Goal: Task Accomplishment & Management: Complete application form

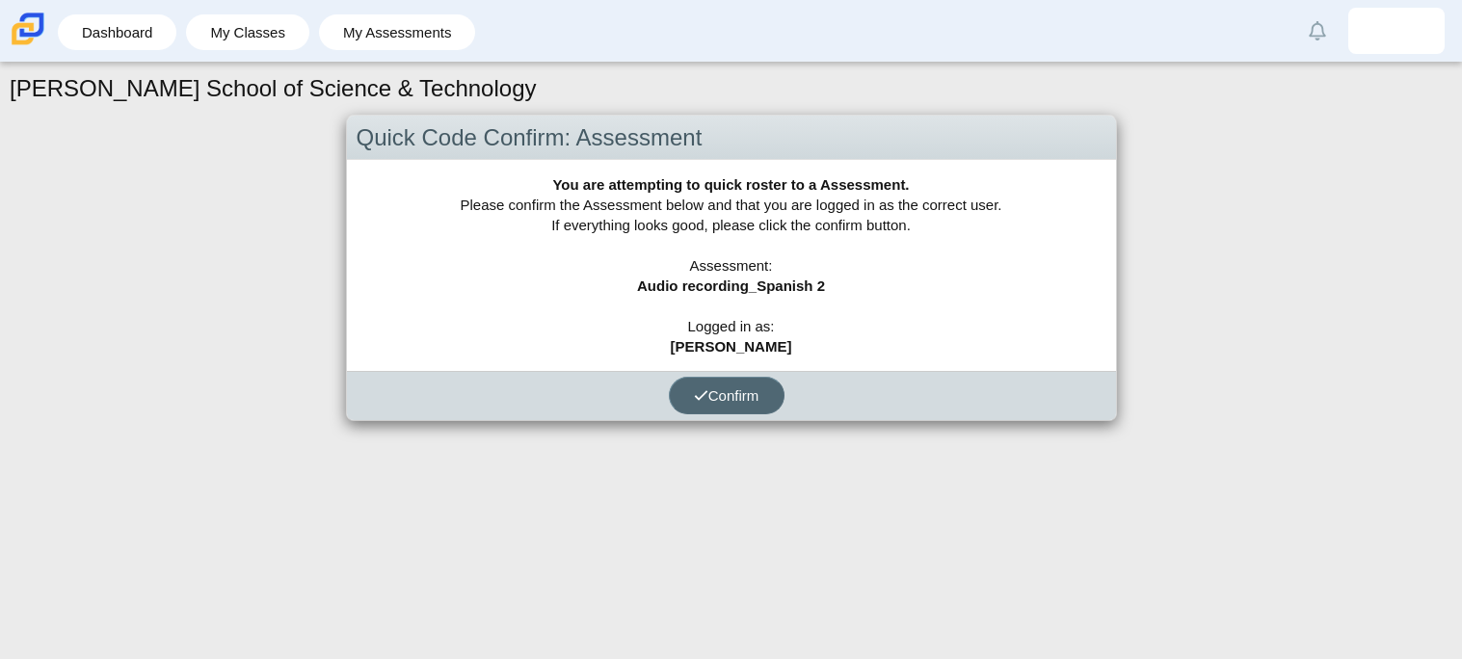
click at [687, 398] on button "Confirm" at bounding box center [727, 396] width 116 height 38
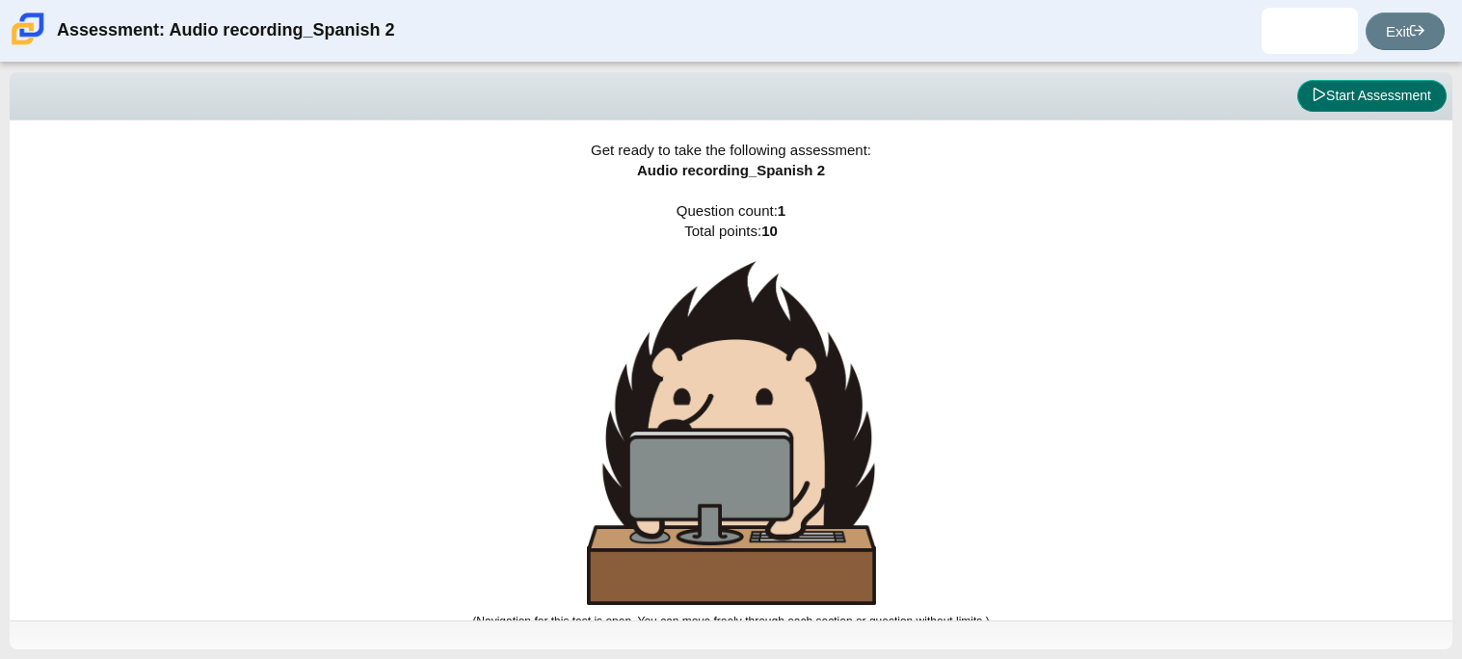
click at [1343, 87] on button "Start Assessment" at bounding box center [1371, 96] width 149 height 33
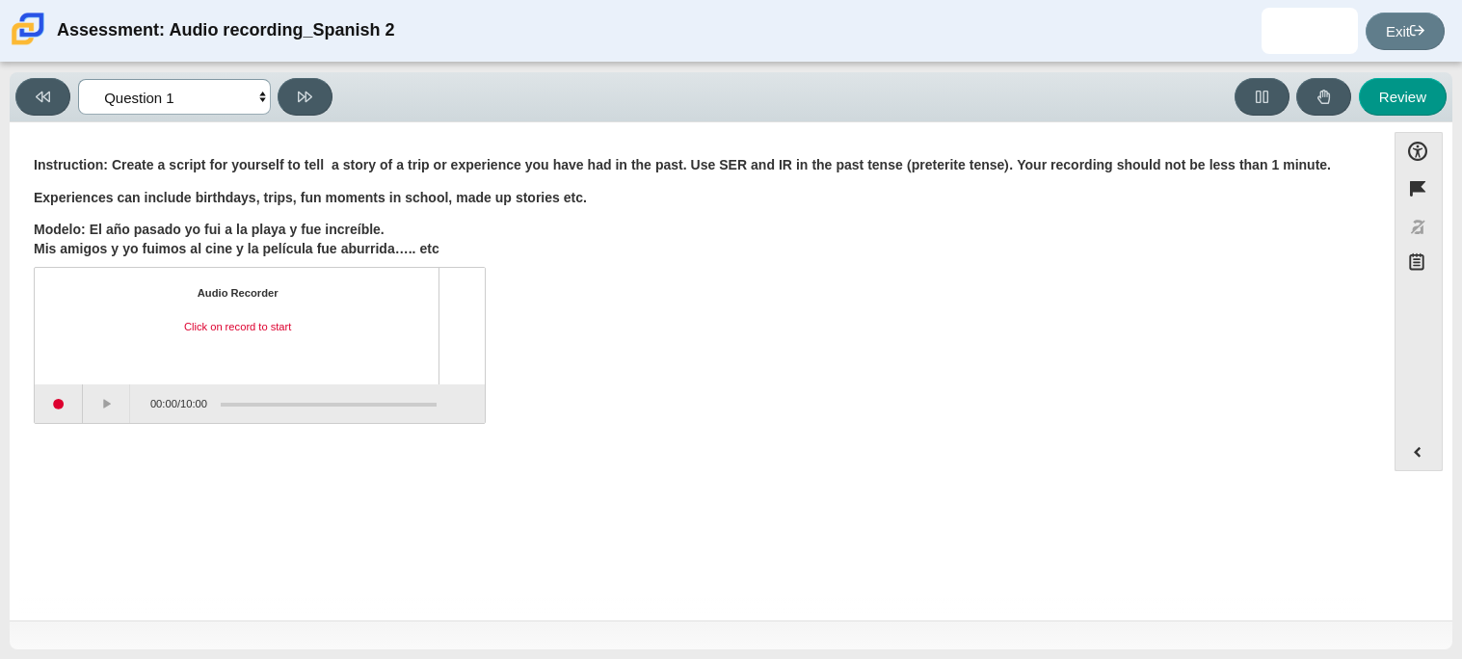
click at [230, 99] on select "Questions Question 1 Review Review Answers" at bounding box center [174, 97] width 193 height 36
click at [428, 194] on b "Experiences can include birthdays, trips, fun moments in school, made up storie…" at bounding box center [310, 197] width 553 height 17
click at [202, 114] on select "Questions Question 1 Review Review Answers" at bounding box center [174, 97] width 193 height 36
click at [398, 185] on div "Instruction: Create a script for yourself to tell a story of a trip or experien…" at bounding box center [697, 207] width 1327 height 102
click at [71, 398] on button "Start recording" at bounding box center [59, 403] width 48 height 39
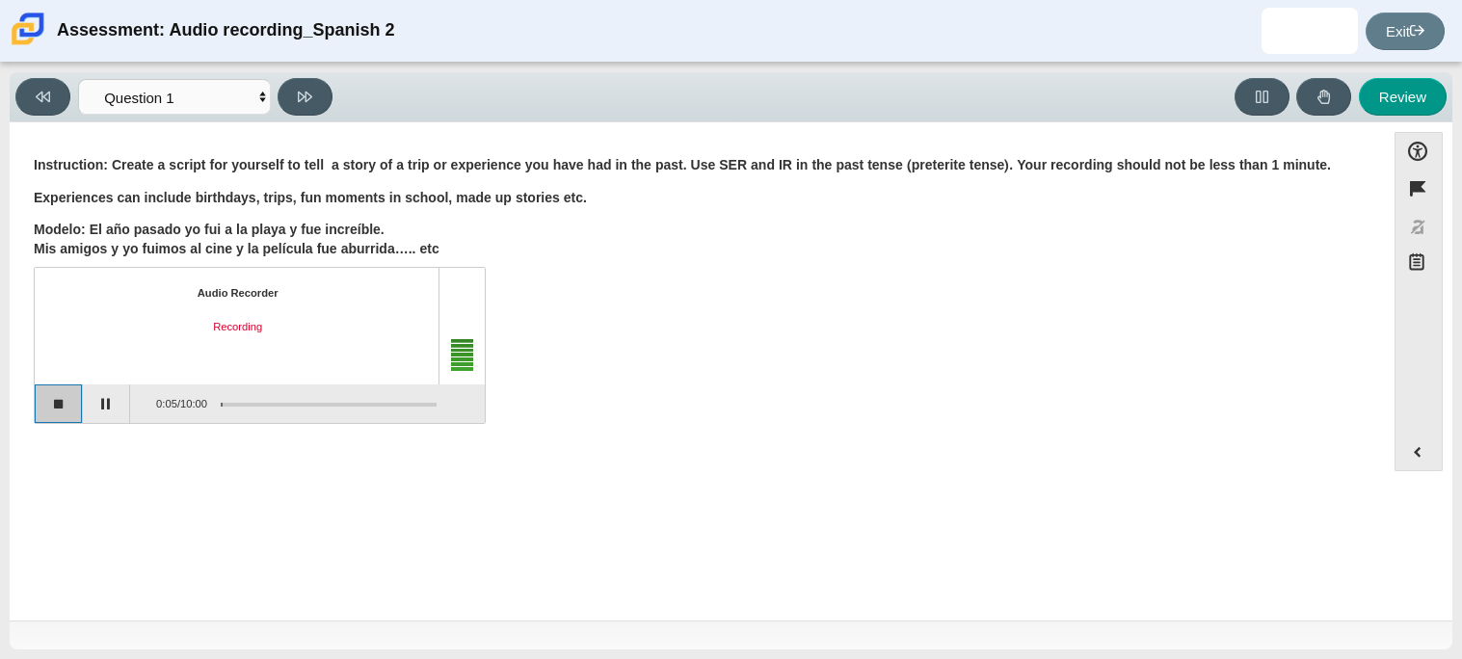
click at [56, 399] on button "Stop recording" at bounding box center [59, 403] width 48 height 39
click at [90, 404] on button "Play" at bounding box center [107, 403] width 48 height 39
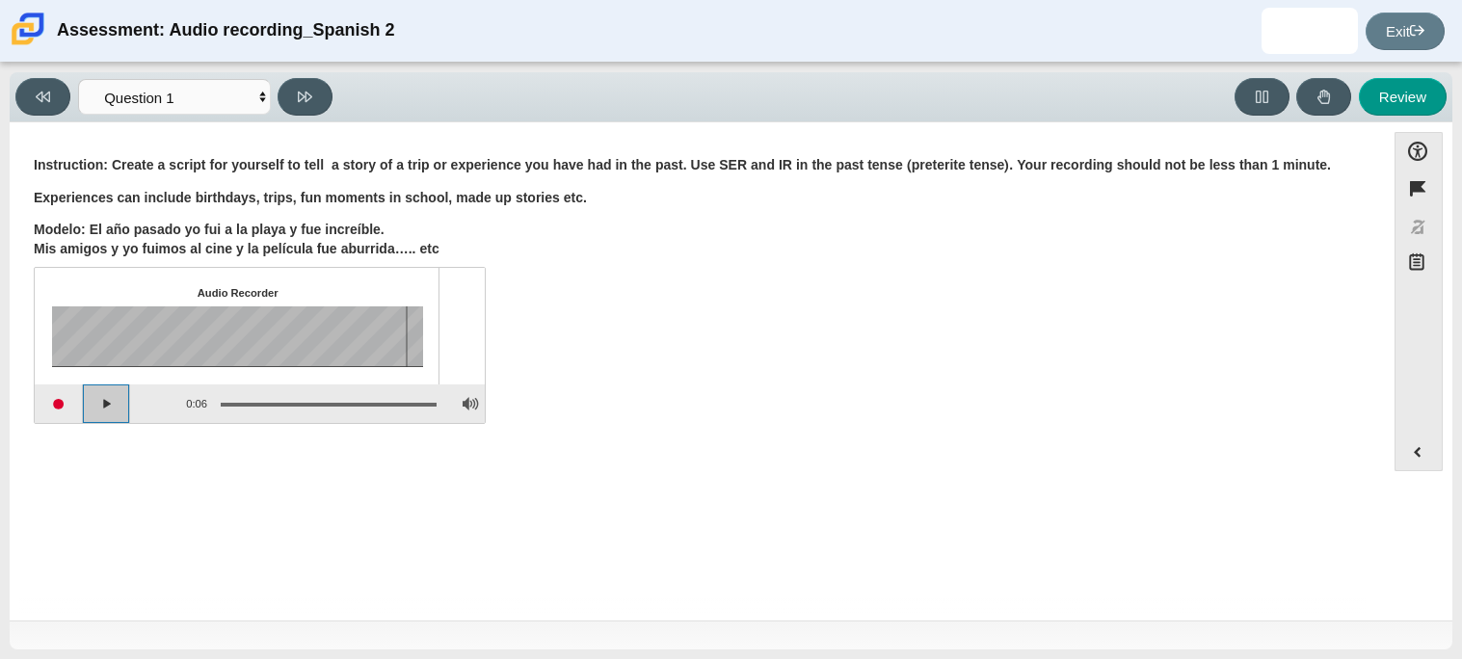
click at [106, 407] on button "Play" at bounding box center [107, 403] width 48 height 39
click at [106, 405] on button "Pause playback" at bounding box center [107, 403] width 48 height 39
click at [106, 405] on button "Continue playback" at bounding box center [107, 403] width 48 height 39
click at [1240, 102] on button at bounding box center [1261, 97] width 55 height 38
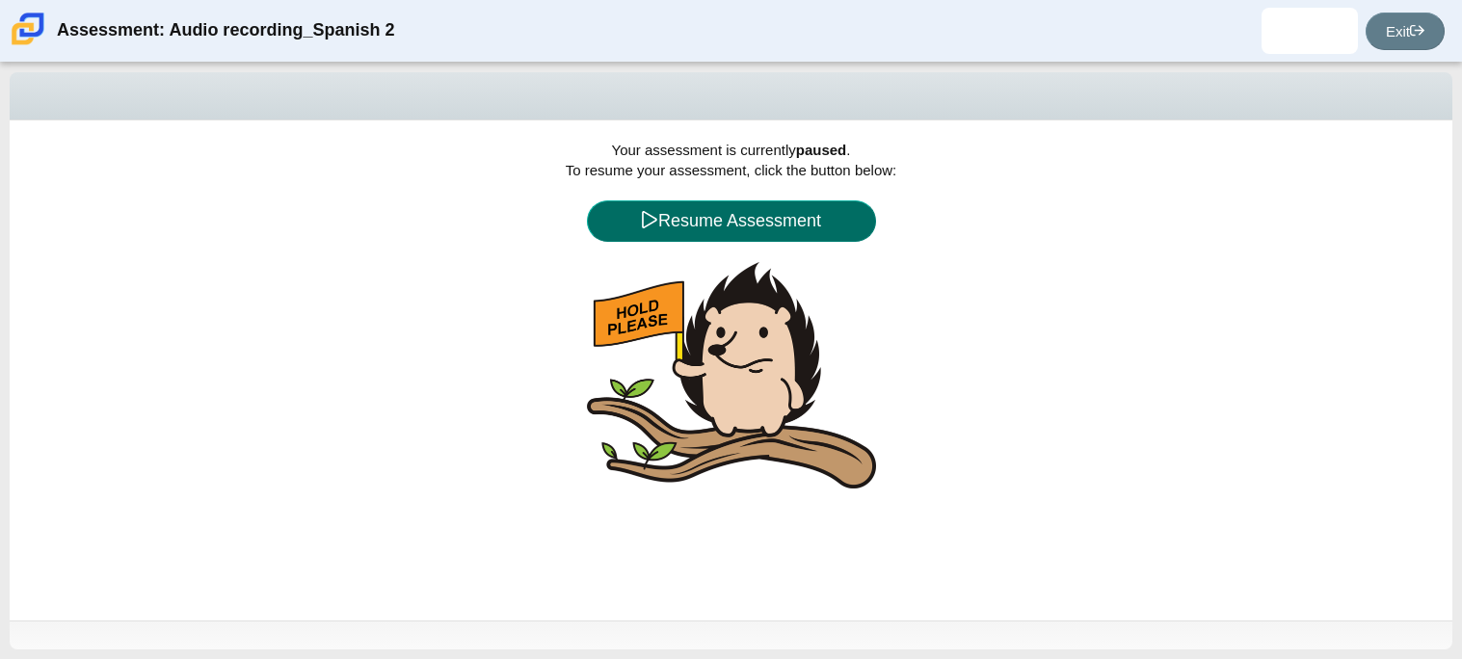
click at [701, 216] on button "Resume Assessment" at bounding box center [731, 220] width 289 height 41
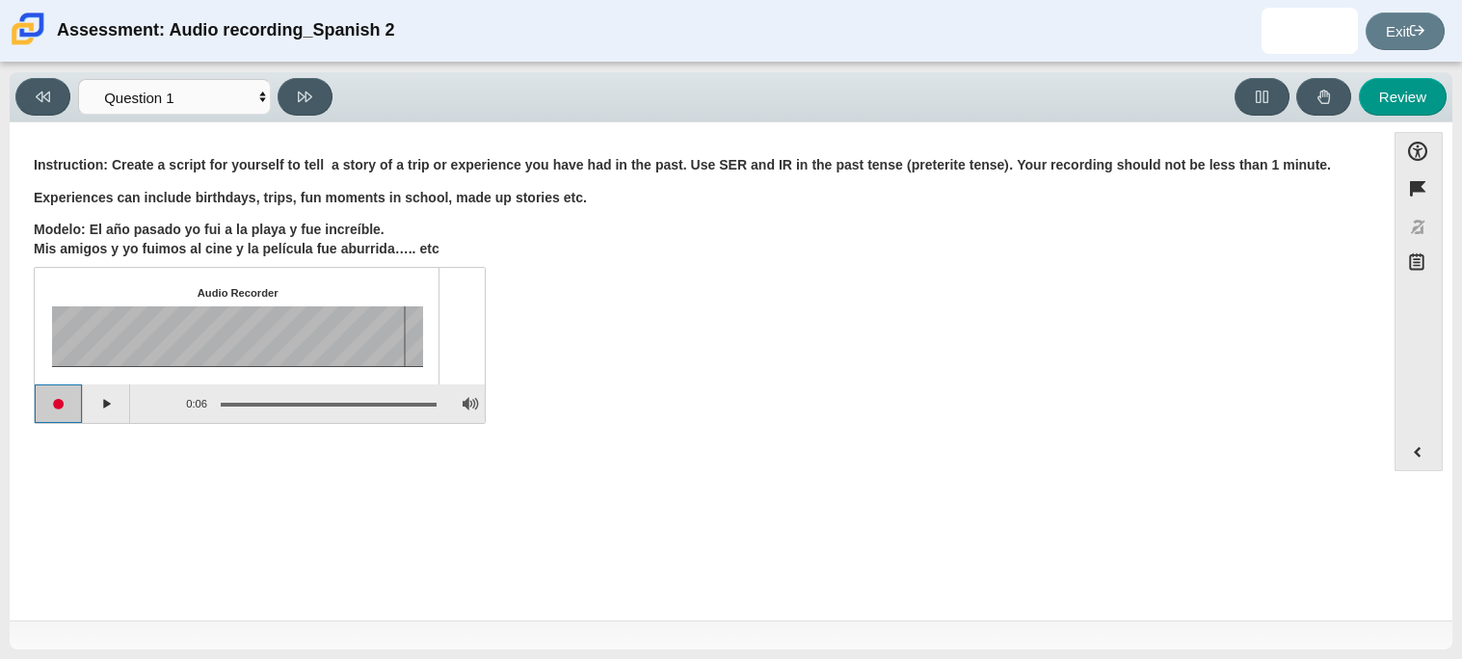
click at [52, 396] on button "Start recording" at bounding box center [59, 403] width 48 height 39
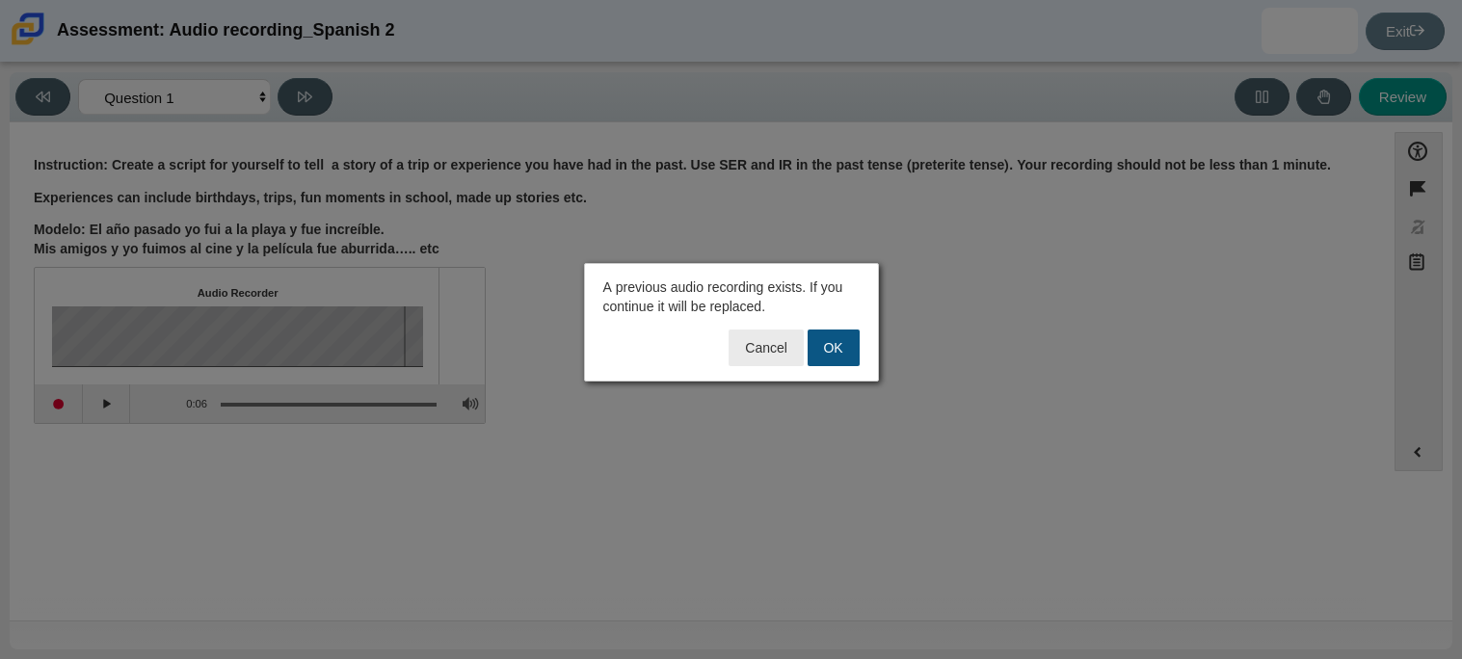
click at [819, 361] on button "OK" at bounding box center [833, 348] width 52 height 37
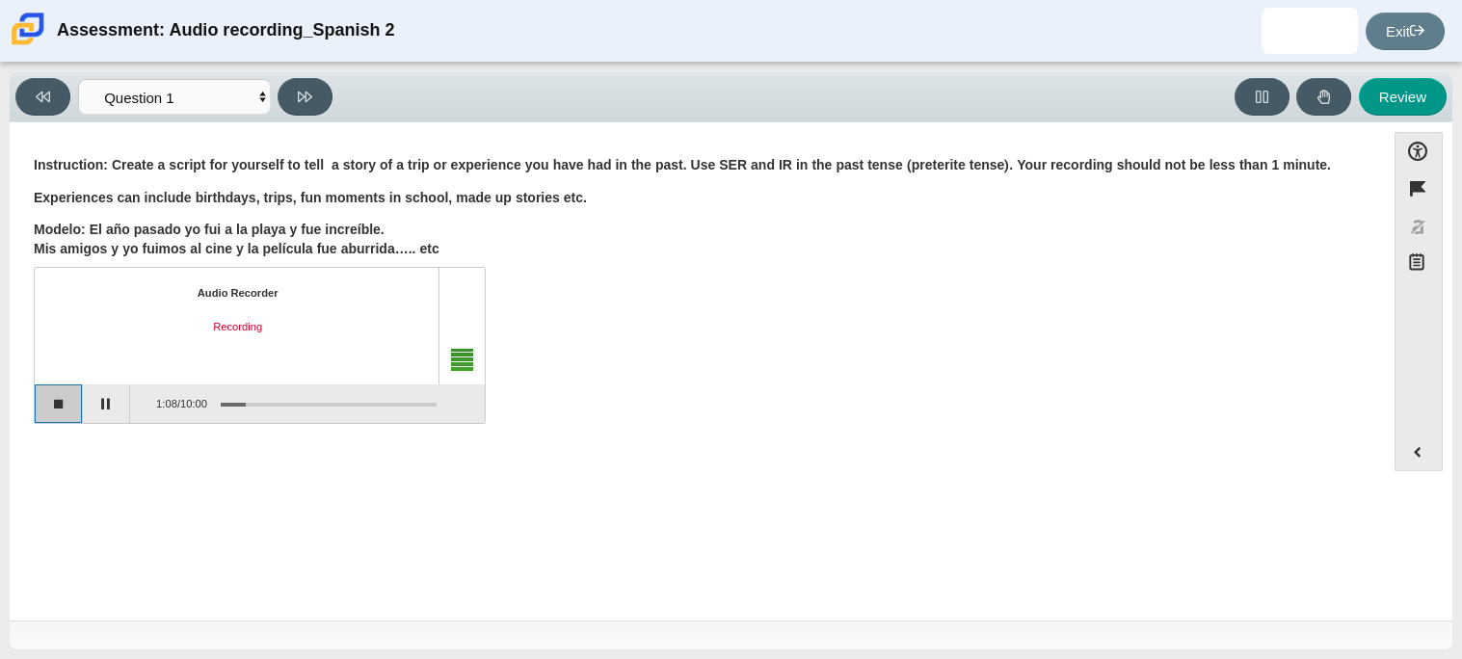
click at [51, 395] on button "Stop recording" at bounding box center [59, 403] width 48 height 39
click at [309, 90] on icon at bounding box center [305, 97] width 14 height 14
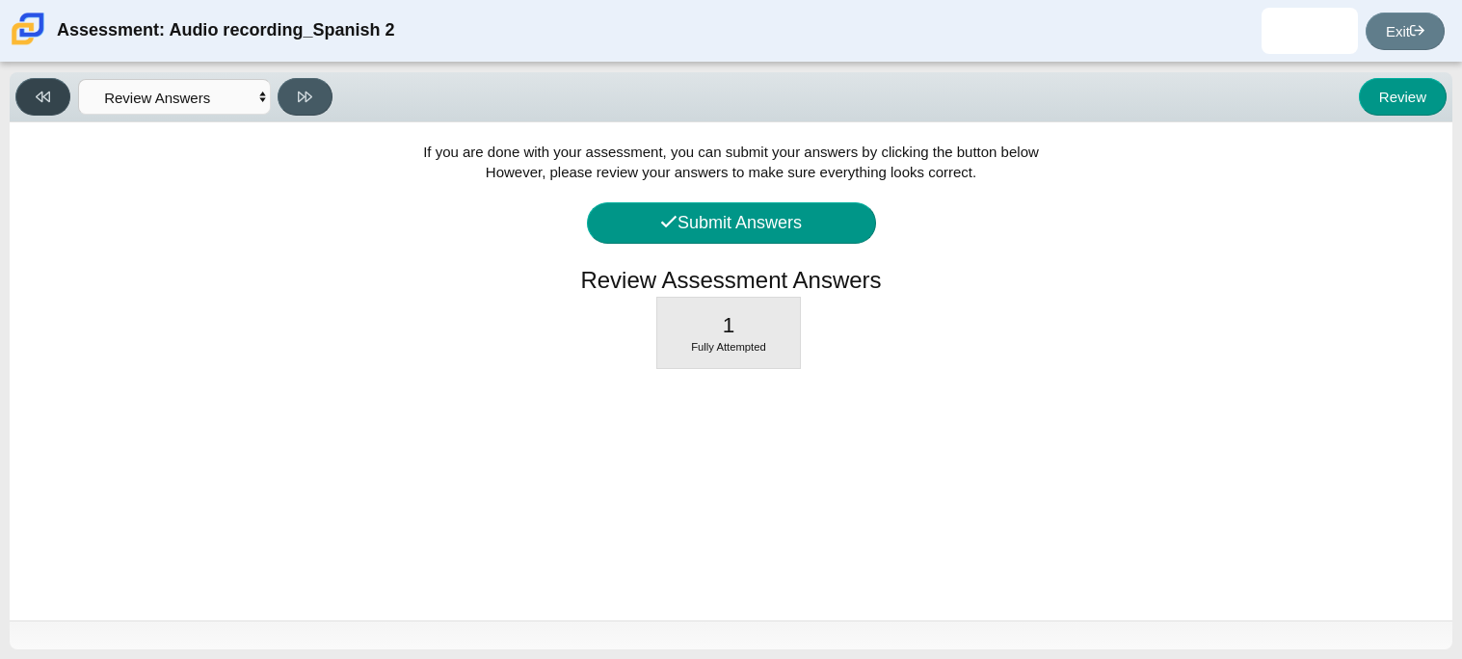
click at [60, 89] on button at bounding box center [42, 97] width 55 height 38
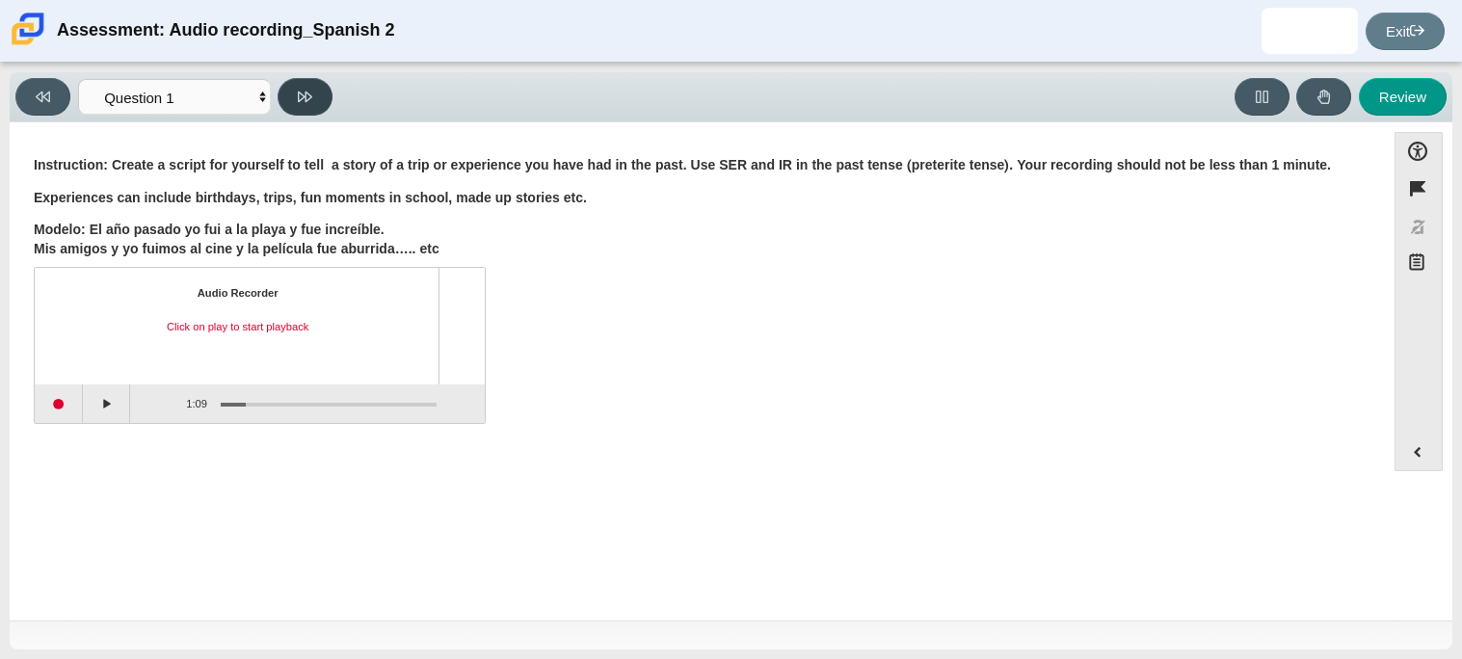
click at [311, 90] on icon at bounding box center [305, 97] width 14 height 14
select select "review"
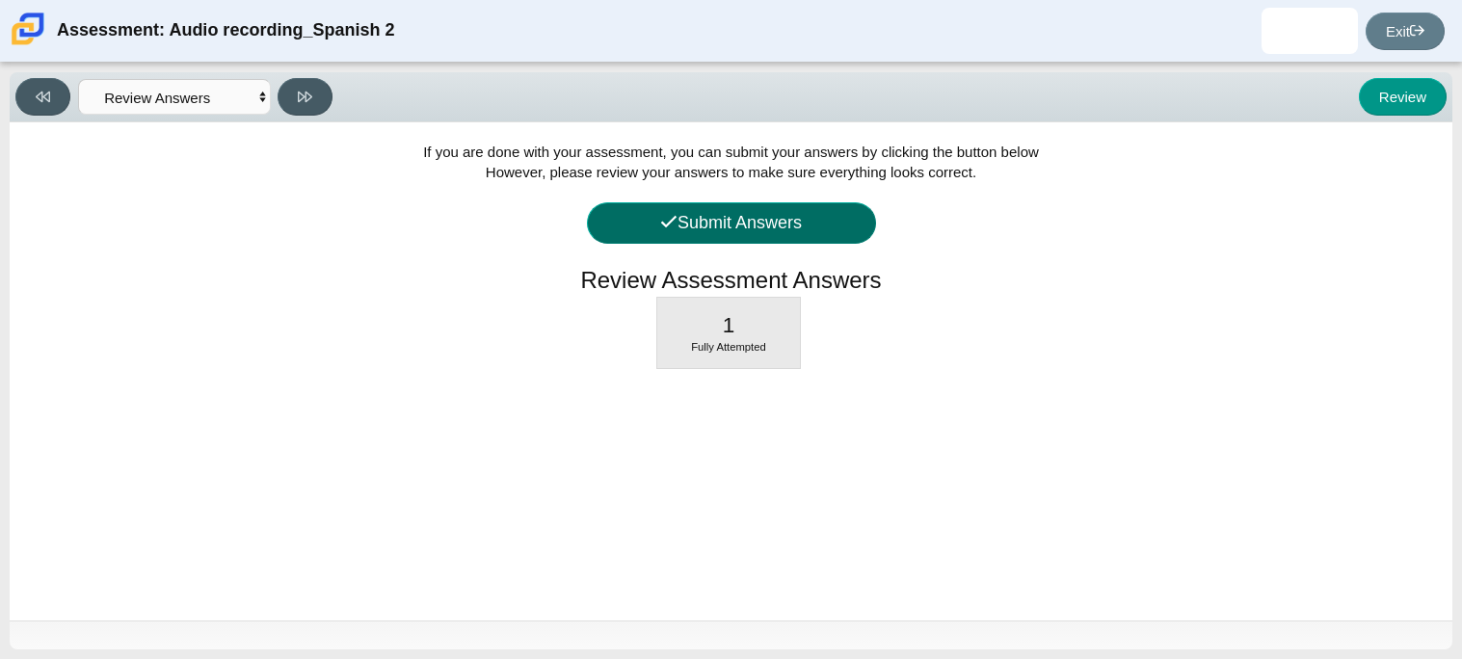
click at [765, 235] on button "Submit Answers" at bounding box center [731, 222] width 289 height 41
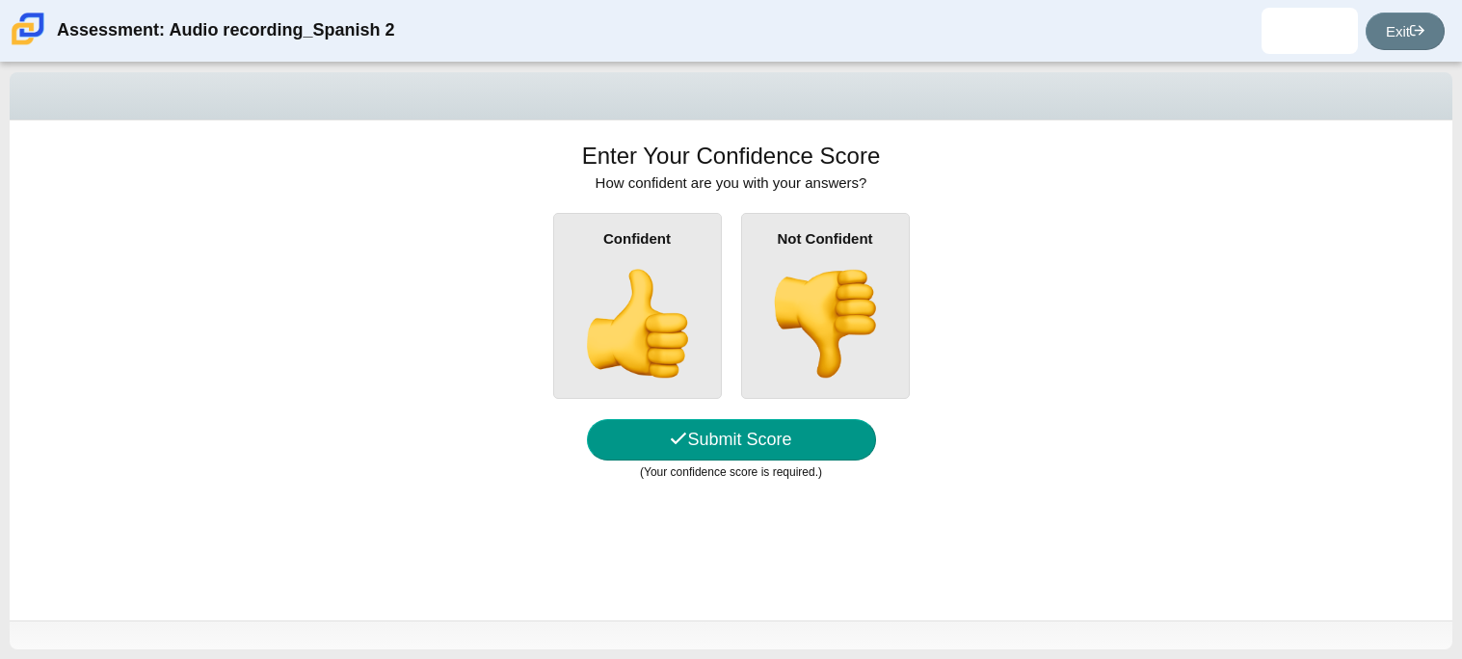
click at [632, 316] on img at bounding box center [637, 324] width 110 height 110
click at [0, 0] on input "Confident" at bounding box center [0, 0] width 0 height 0
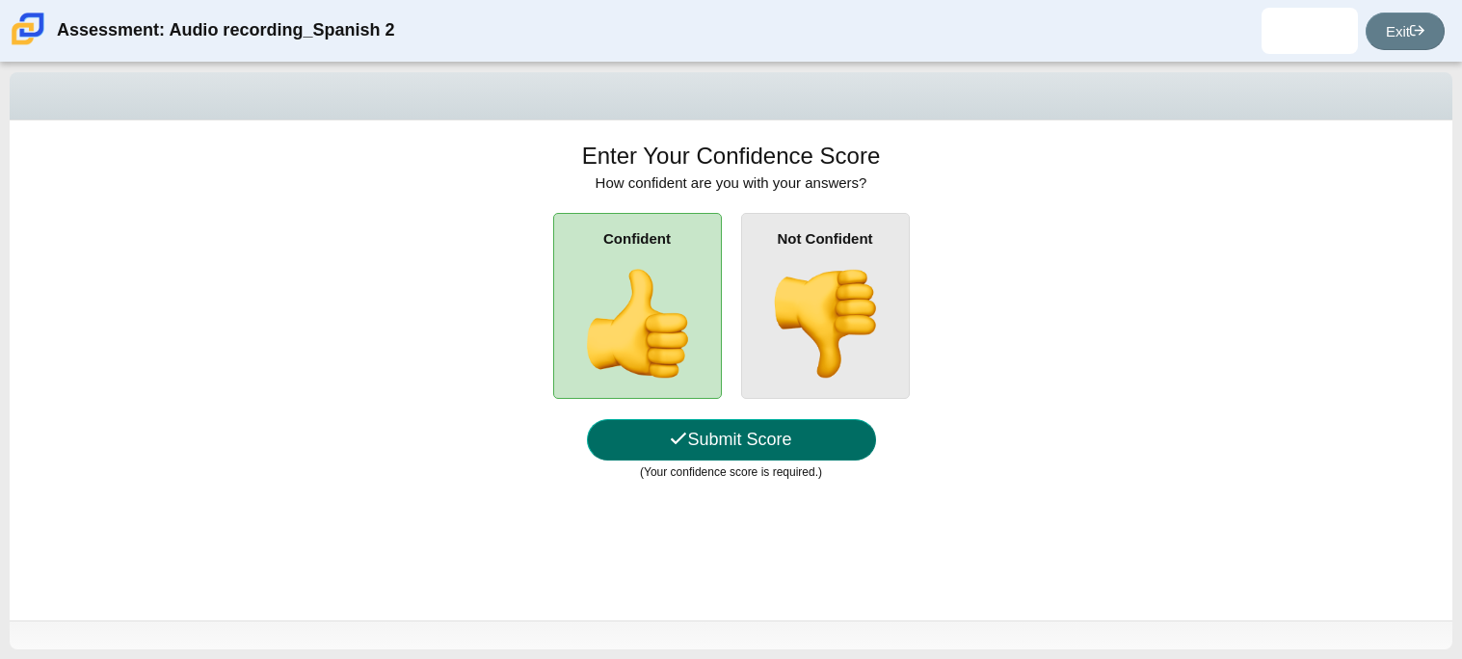
click at [707, 433] on button "Submit Score" at bounding box center [731, 439] width 289 height 41
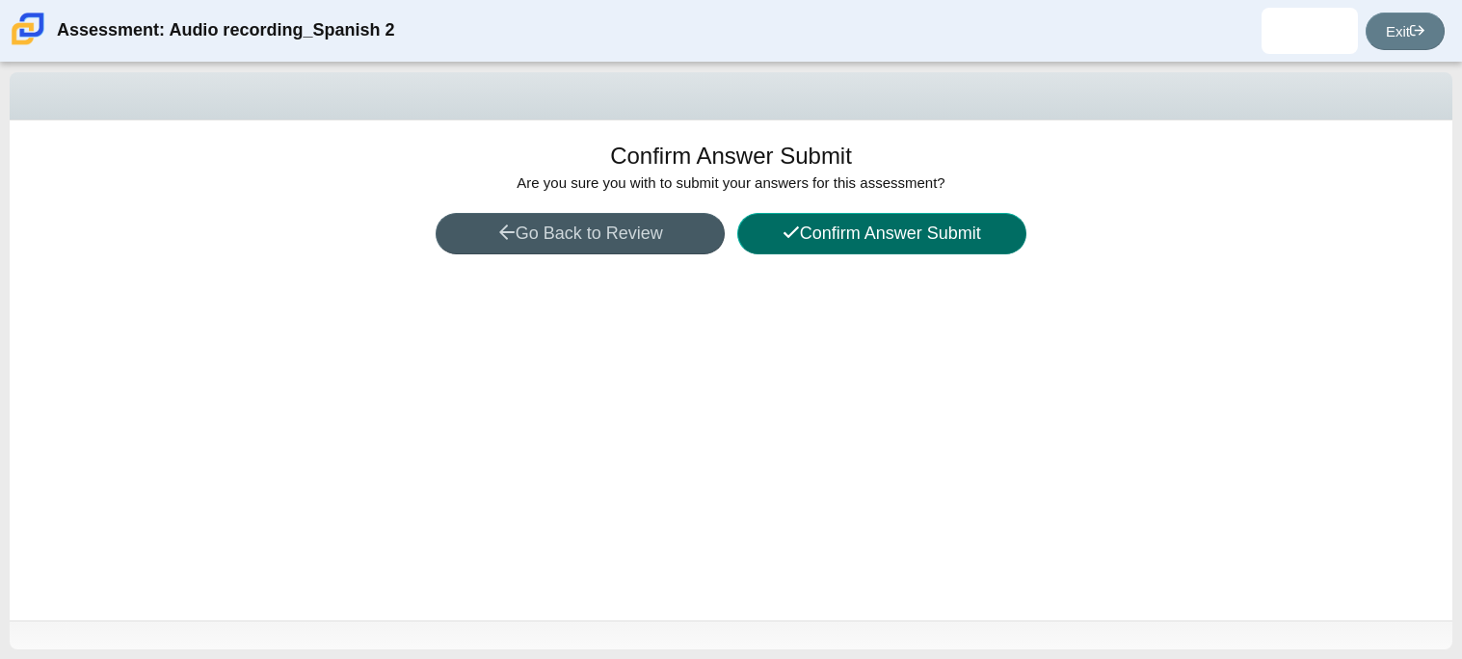
click at [842, 244] on button "Confirm Answer Submit" at bounding box center [881, 233] width 289 height 41
